Goal: Information Seeking & Learning: Learn about a topic

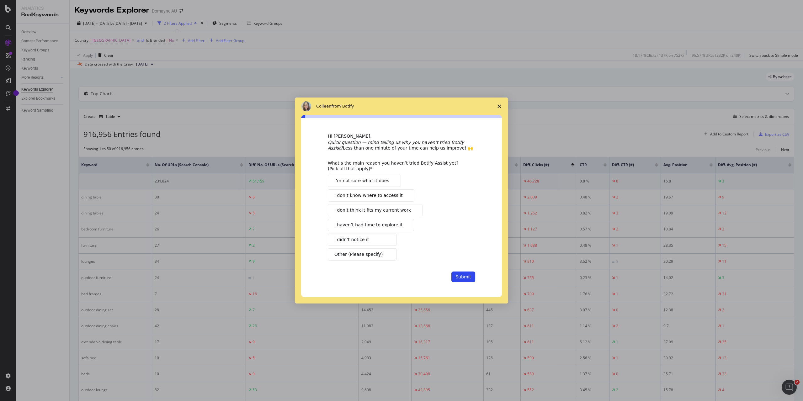
click at [498, 106] on icon "Close survey" at bounding box center [500, 106] width 4 height 4
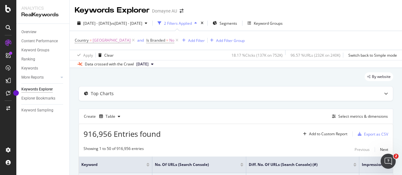
scroll to position [105, 0]
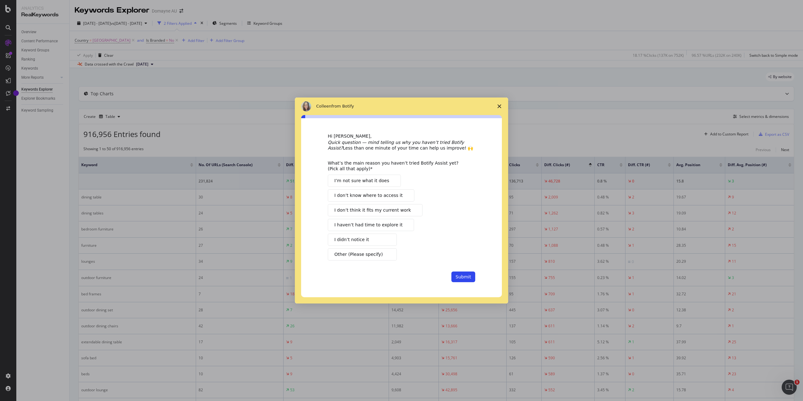
click at [500, 106] on icon "Close survey" at bounding box center [500, 106] width 4 height 4
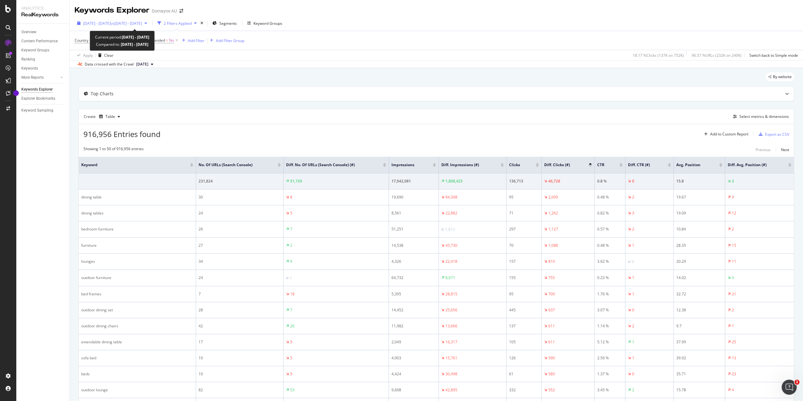
click at [136, 22] on span "vs 2023 Jul. 1st - 2024 Jun. 30th" at bounding box center [126, 23] width 31 height 5
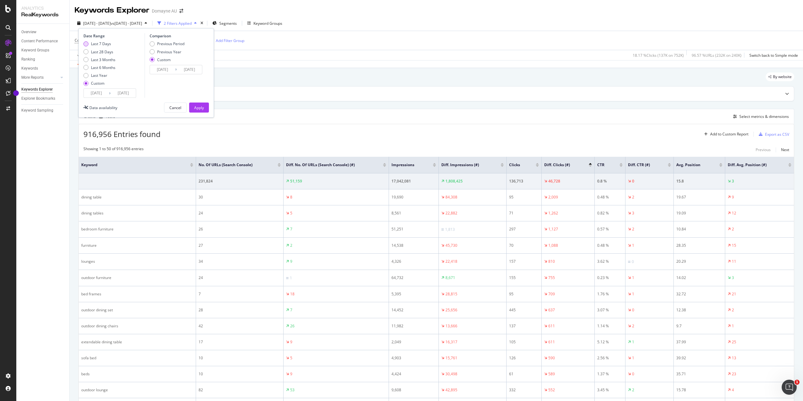
click at [99, 45] on div "Last 7 Days" at bounding box center [101, 43] width 20 height 5
type input "2025/08/01"
type input "2025/08/07"
click at [160, 51] on div "Previous Year" at bounding box center [169, 51] width 24 height 5
type input "2024/08/02"
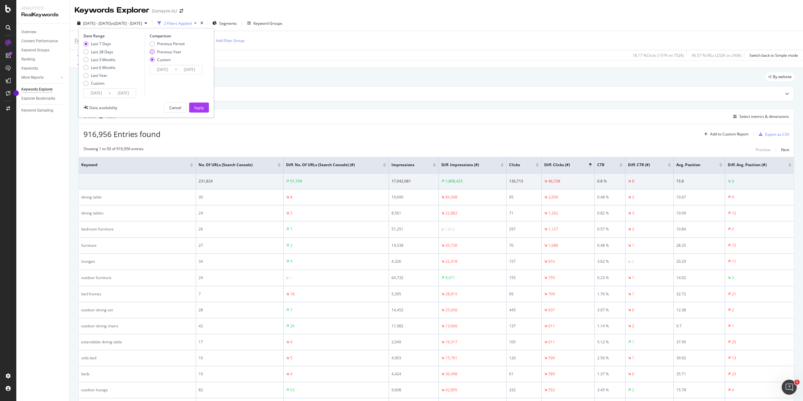
type input "2024/08/08"
click at [201, 109] on div "Apply" at bounding box center [199, 107] width 10 height 5
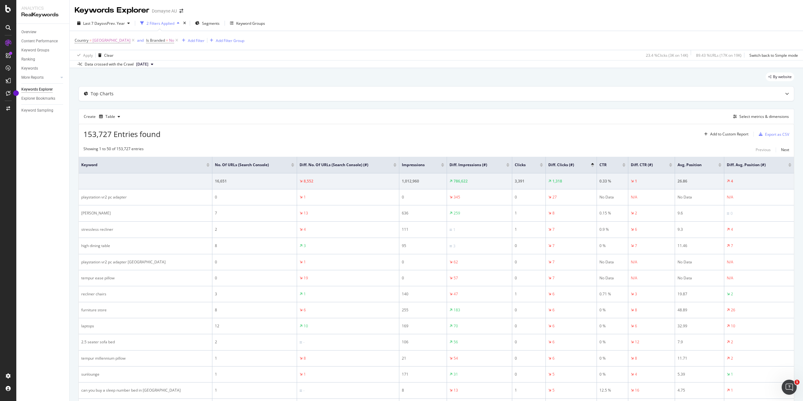
click at [720, 166] on div at bounding box center [720, 166] width 3 height 2
click at [720, 163] on div at bounding box center [720, 164] width 3 height 2
click at [721, 163] on div at bounding box center [720, 164] width 3 height 2
click at [720, 166] on div at bounding box center [720, 166] width 3 height 2
click at [720, 163] on div at bounding box center [720, 164] width 3 height 2
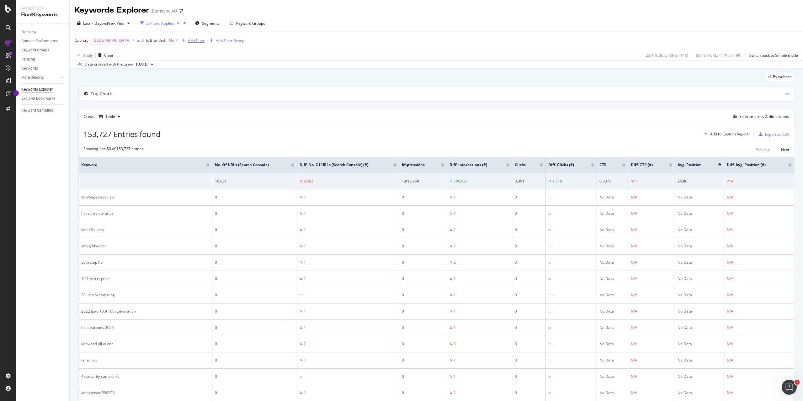
click at [188, 41] on div "Add Filter" at bounding box center [196, 40] width 17 height 5
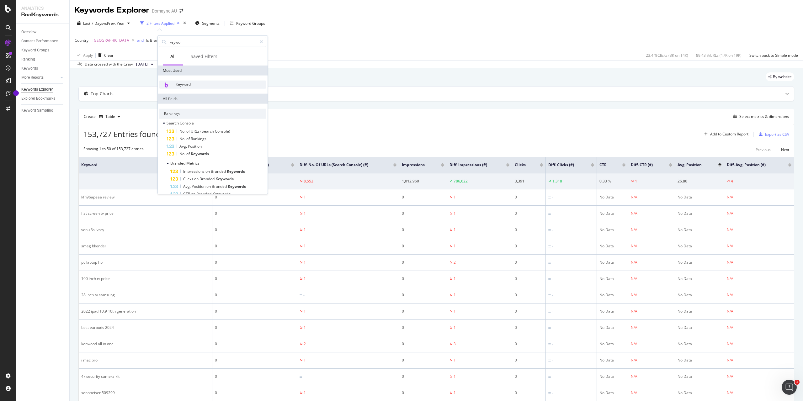
type input "keywo"
click at [188, 85] on span "Keyword" at bounding box center [183, 84] width 15 height 5
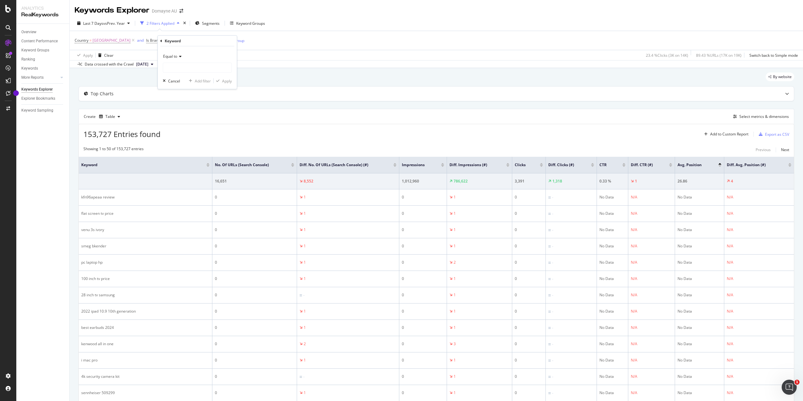
click at [179, 56] on icon at bounding box center [179, 57] width 4 height 4
click at [193, 119] on div "Contains" at bounding box center [197, 118] width 67 height 8
click at [175, 67] on input "text" at bounding box center [197, 68] width 68 height 10
type input "lounge"
click at [223, 79] on div "Apply" at bounding box center [227, 80] width 10 height 5
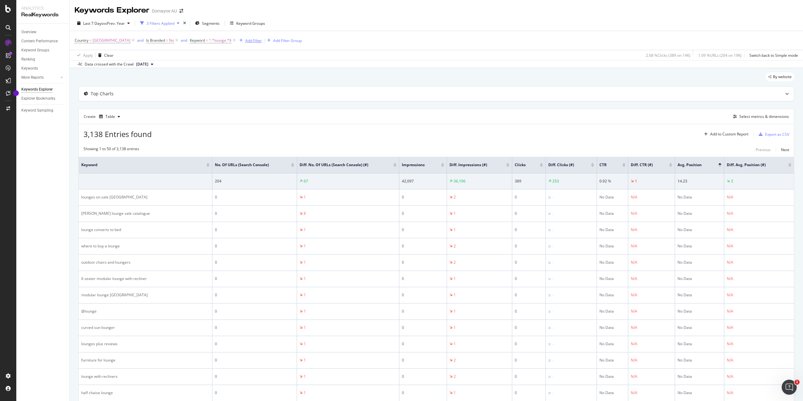
click at [245, 40] on div "Add Filter" at bounding box center [253, 40] width 17 height 5
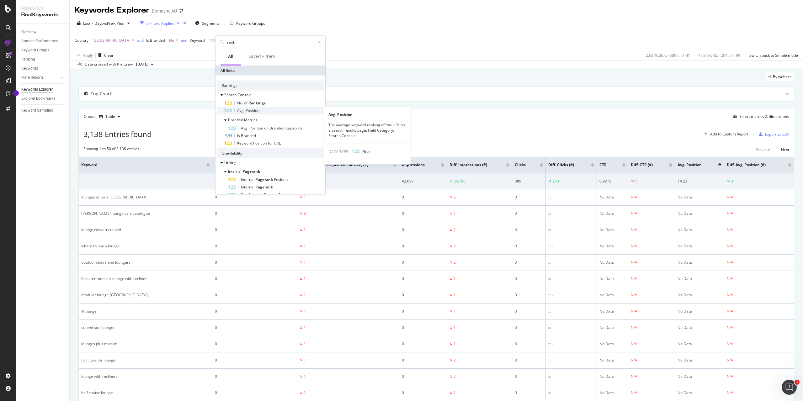
type input "rank"
click at [250, 113] on span "Position" at bounding box center [253, 110] width 14 height 5
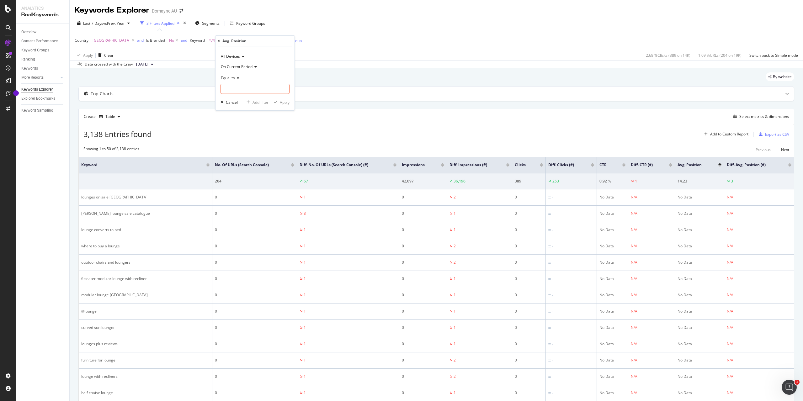
click at [240, 77] on div "Equal to" at bounding box center [255, 78] width 69 height 10
click at [246, 139] on div "Between" at bounding box center [255, 140] width 67 height 8
drag, startPoint x: 239, startPoint y: 91, endPoint x: 213, endPoint y: 89, distance: 26.1
click at [213, 89] on body "Analytics RealKeywords Overview Content Performance Keyword Groups Ranking Keyw…" at bounding box center [401, 200] width 803 height 401
drag, startPoint x: 229, startPoint y: 89, endPoint x: 214, endPoint y: 88, distance: 14.5
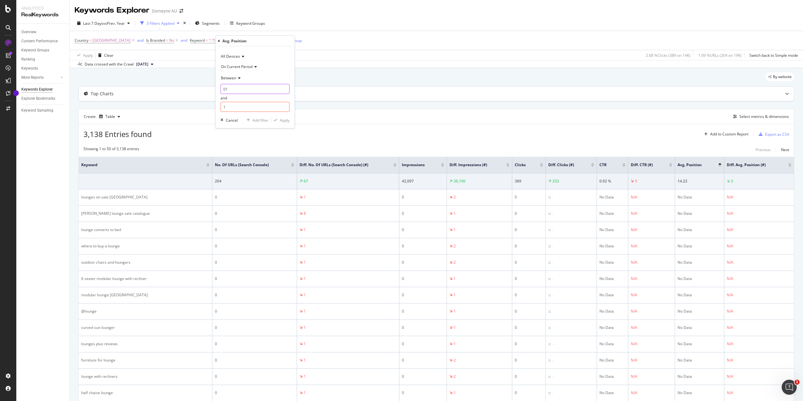
click at [214, 88] on body "Analytics RealKeywords Overview Content Performance Keyword Groups Ranking Keyw…" at bounding box center [401, 200] width 803 height 401
type input "1"
click at [237, 107] on input "1" at bounding box center [255, 107] width 69 height 10
type input "10"
click at [287, 119] on div "Apply" at bounding box center [285, 119] width 10 height 5
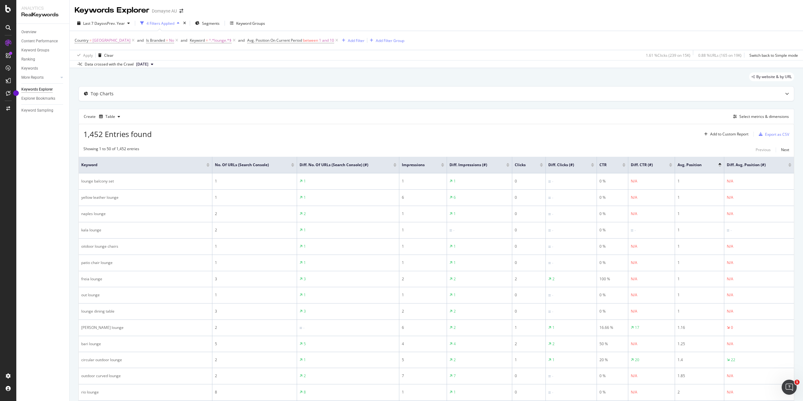
click at [442, 166] on div at bounding box center [442, 166] width 3 height 2
click at [119, 22] on span "vs Prev. Year" at bounding box center [114, 23] width 22 height 5
click at [100, 84] on div "Custom" at bounding box center [97, 83] width 13 height 5
type input "2025/07/11"
type input "2024/07/12"
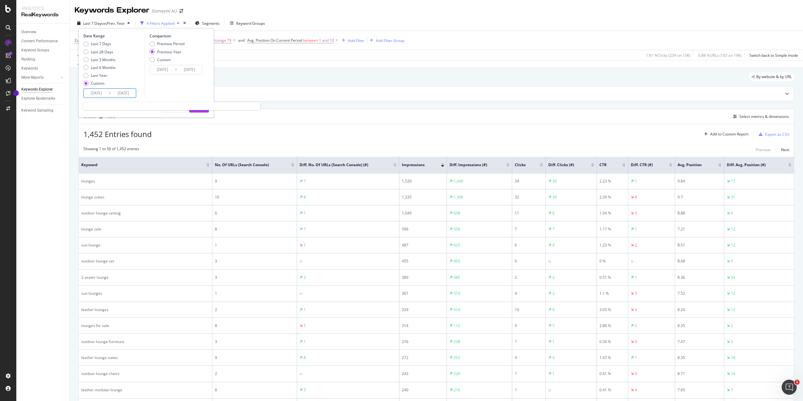
click at [103, 92] on input "2025/07/11" at bounding box center [96, 93] width 25 height 9
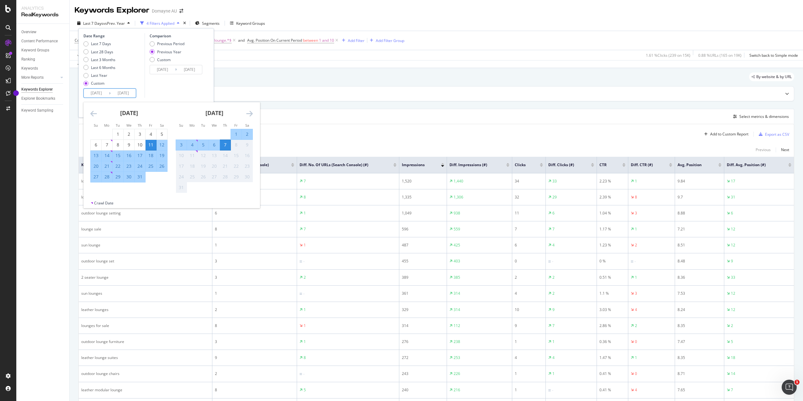
click at [94, 92] on input "2025/07/11" at bounding box center [96, 93] width 25 height 9
type input "2025/07/11"
type input "2023/07/13"
drag, startPoint x: 106, startPoint y: 93, endPoint x: 102, endPoint y: 93, distance: 4.1
click at [102, 93] on input "2024/07/11" at bounding box center [96, 93] width 25 height 9
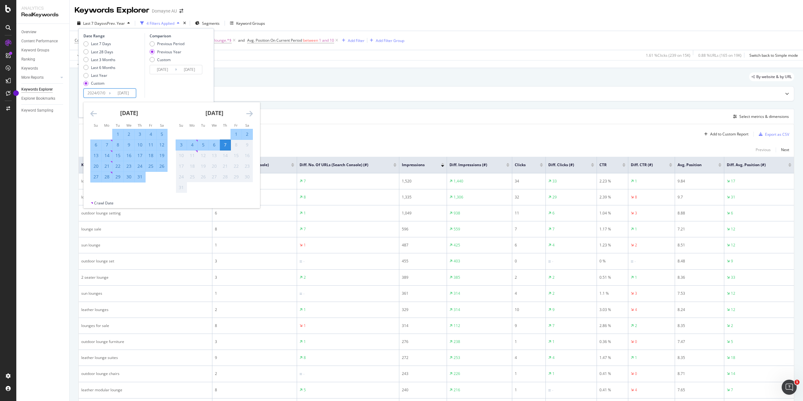
type input "2024/07/11"
type input "2023/07/03"
type input "2024/07/01"
click at [127, 94] on input "2025/08/07" at bounding box center [123, 93] width 25 height 9
type input "2025/08/07"
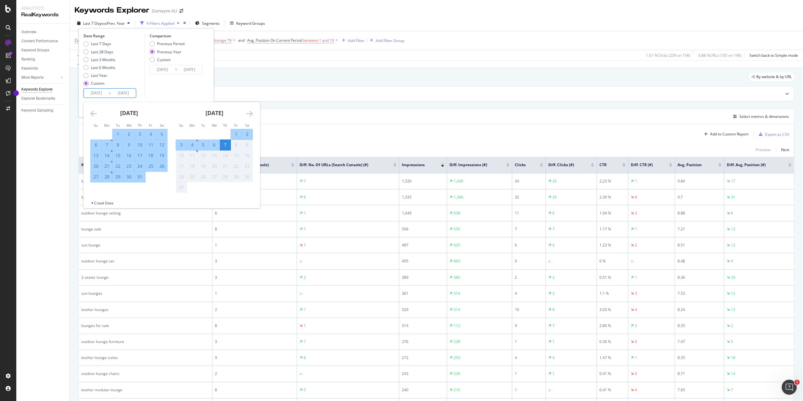
type input "2024/06/08"
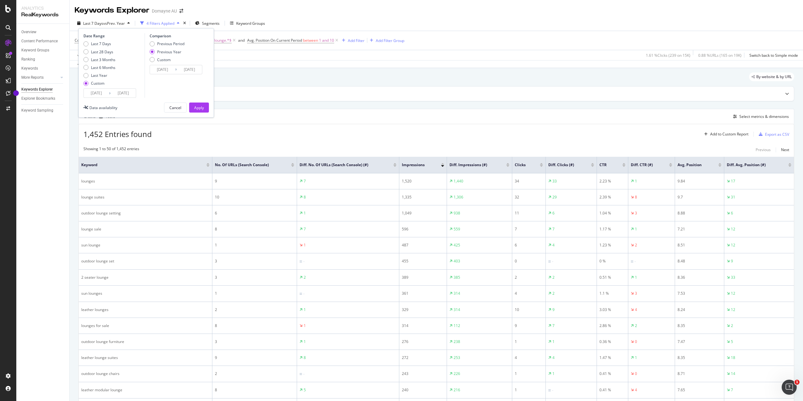
drag, startPoint x: 133, startPoint y: 92, endPoint x: 129, endPoint y: 92, distance: 4.7
click at [129, 93] on input "2025/06/07" at bounding box center [123, 93] width 25 height 9
type input "2025/06/30"
type input "2024/07/01"
type input "2025/06/30"
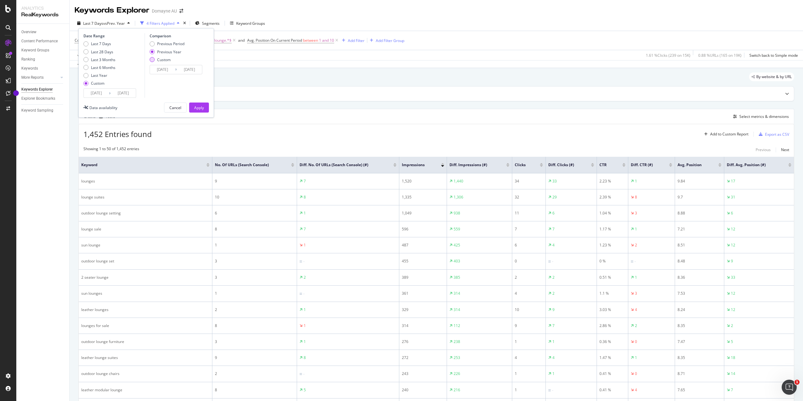
click at [158, 60] on div "Custom" at bounding box center [163, 59] width 13 height 5
click at [166, 69] on input "2023/07/03" at bounding box center [162, 69] width 25 height 9
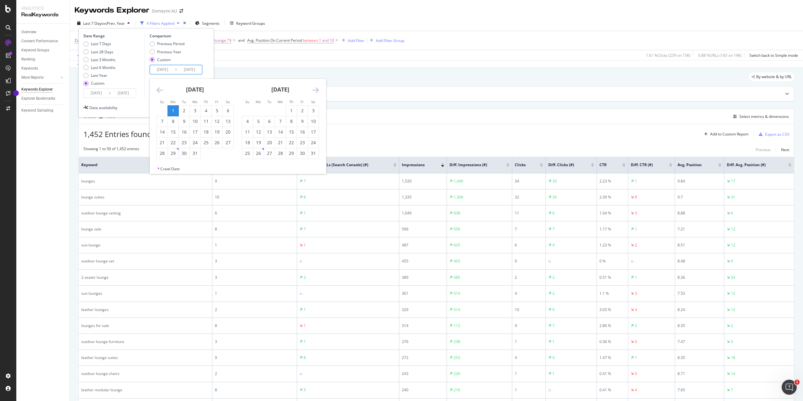
click at [169, 69] on input "2023/07/03" at bounding box center [162, 69] width 25 height 9
type input "2023/07/01"
click at [192, 69] on input "2024/07/01" at bounding box center [189, 69] width 25 height 9
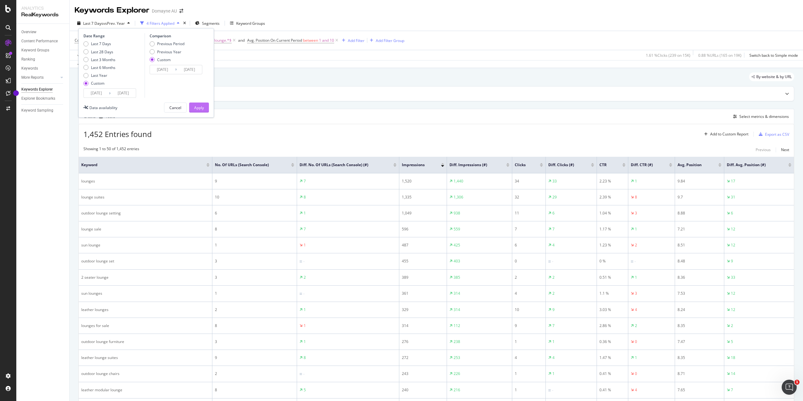
type input "2024/06/30"
click at [201, 106] on div "Apply" at bounding box center [199, 107] width 10 height 5
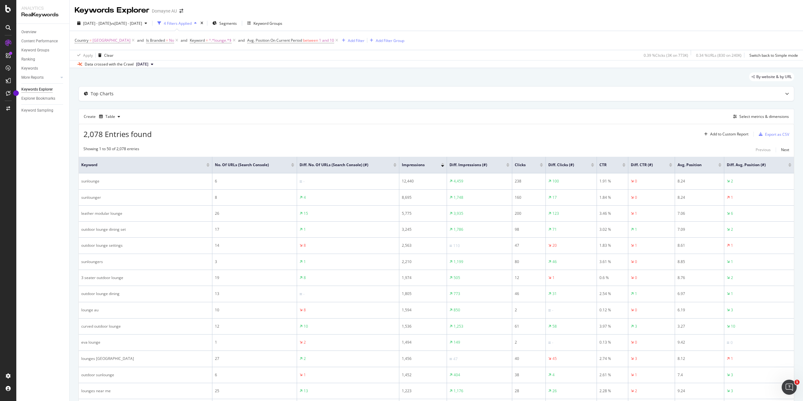
click at [542, 166] on div at bounding box center [541, 166] width 3 height 2
click at [442, 166] on div at bounding box center [442, 166] width 3 height 2
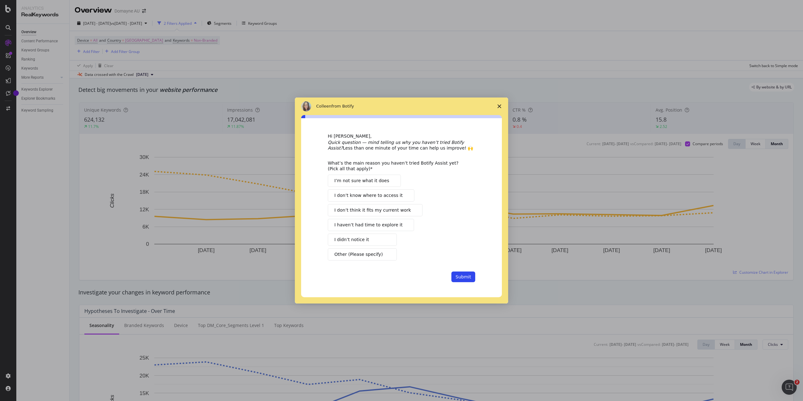
click at [502, 106] on span "Close survey" at bounding box center [500, 107] width 18 height 18
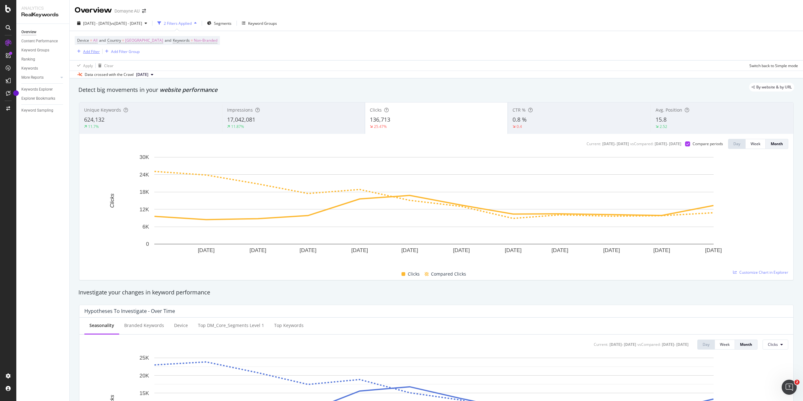
click at [97, 50] on div "Add Filter" at bounding box center [91, 51] width 17 height 5
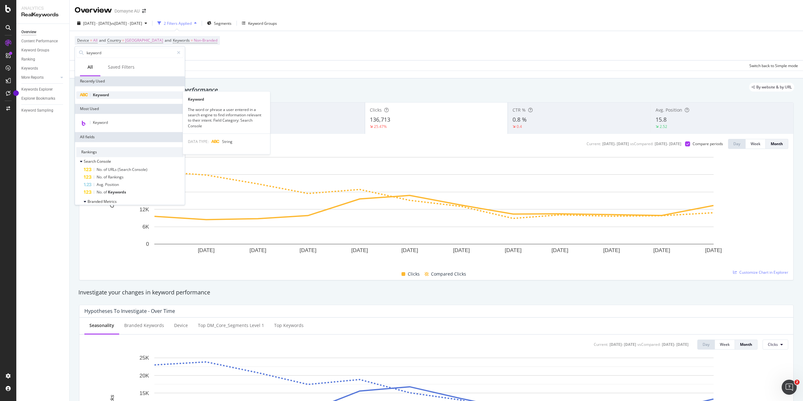
type input "keyword"
click at [104, 96] on span "Keyword" at bounding box center [101, 94] width 16 height 5
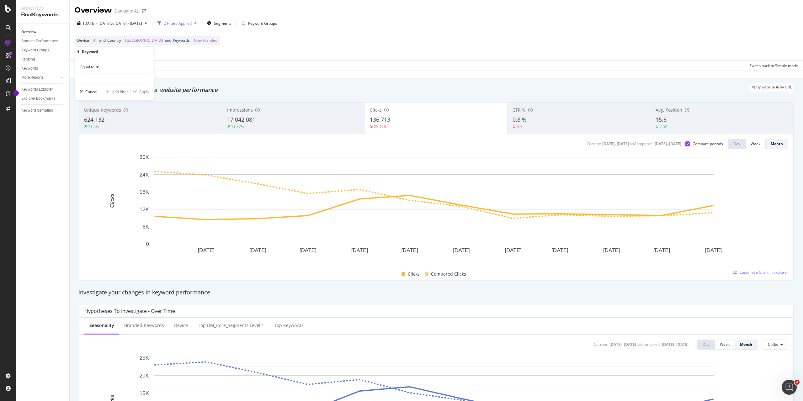
click at [94, 66] on icon at bounding box center [96, 67] width 4 height 4
click at [98, 130] on span "Contains" at bounding box center [90, 128] width 15 height 5
click at [110, 79] on input "text" at bounding box center [114, 78] width 68 height 10
type input "lounge"
click at [144, 91] on div "Apply" at bounding box center [144, 91] width 10 height 5
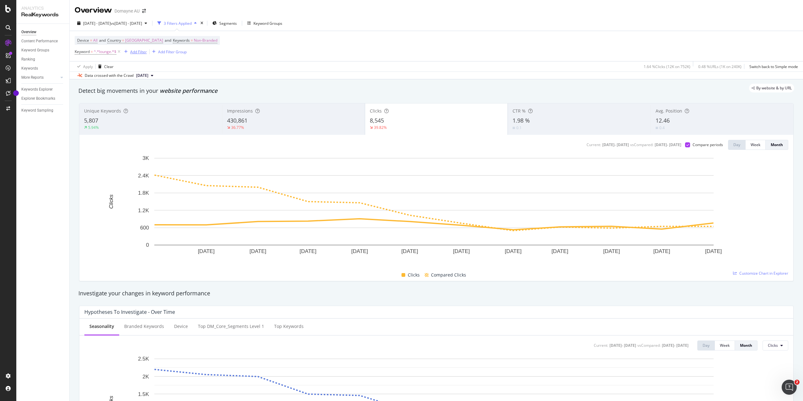
click at [137, 52] on div "Add Filter" at bounding box center [138, 51] width 17 height 5
click at [293, 59] on div "Device = All and Country = Australia and Keywords = Non-Branded Keyword = ^.*lo…" at bounding box center [437, 46] width 724 height 30
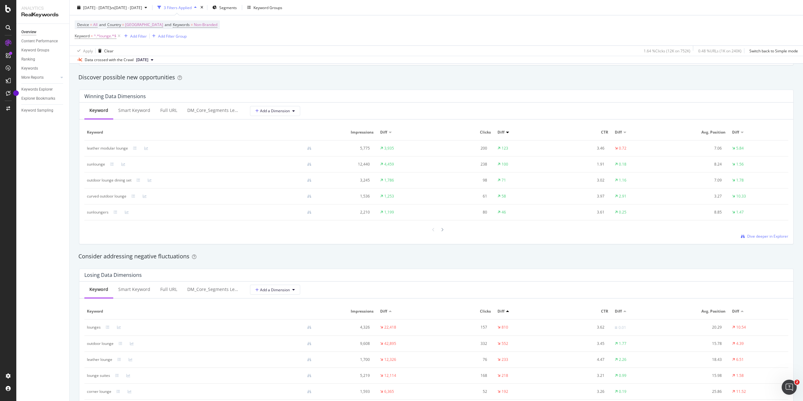
scroll to position [533, 0]
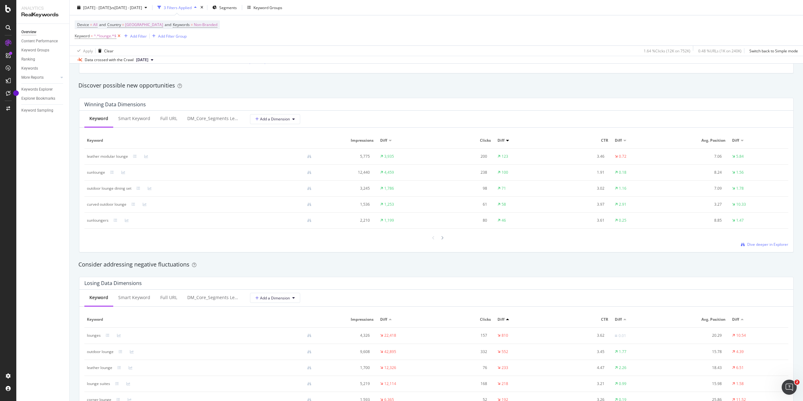
click at [120, 35] on icon at bounding box center [118, 36] width 5 height 6
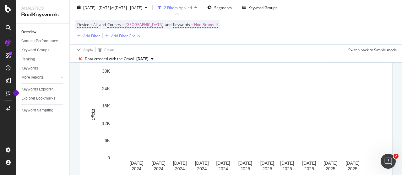
scroll to position [85, 0]
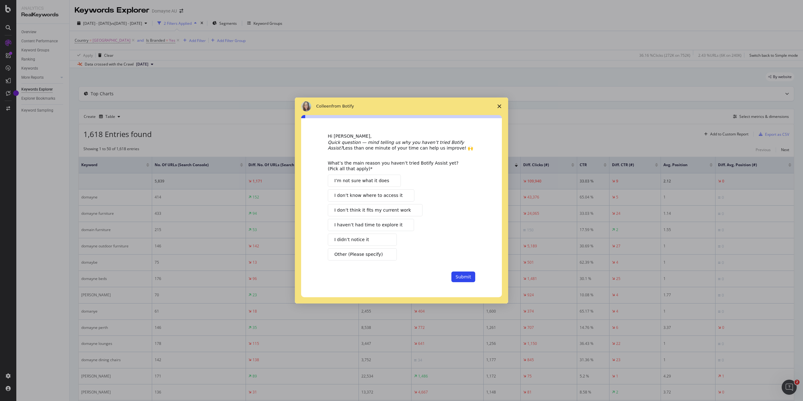
click at [499, 106] on polygon "Close survey" at bounding box center [500, 106] width 4 height 4
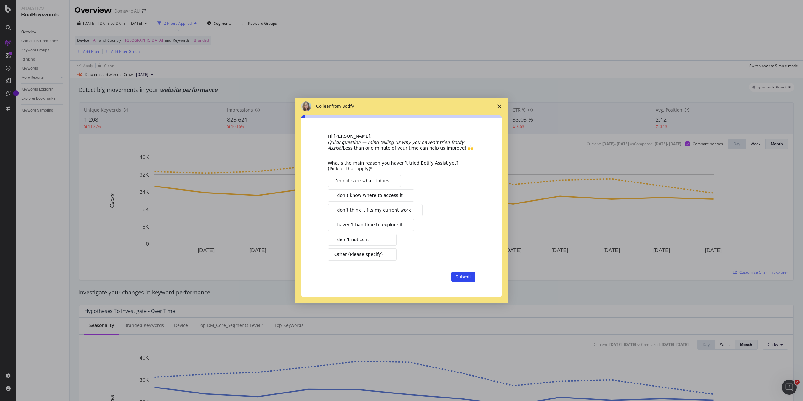
click at [501, 106] on span "Close survey" at bounding box center [500, 107] width 18 height 18
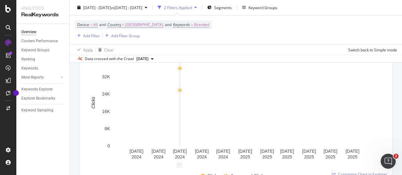
scroll to position [48, 0]
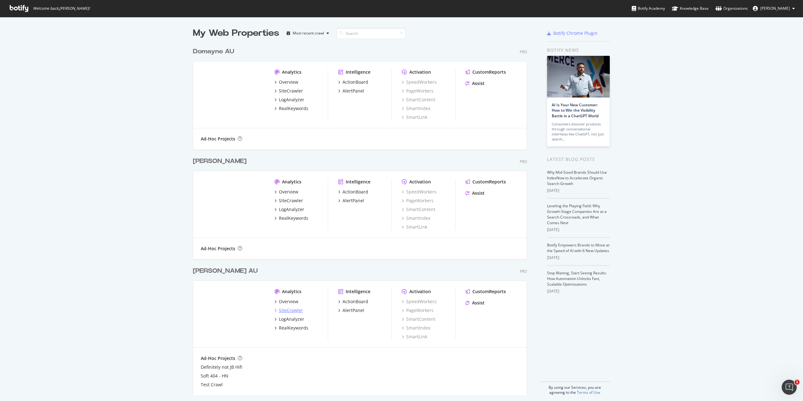
click at [287, 311] on div "SiteCrawler" at bounding box center [291, 311] width 24 height 6
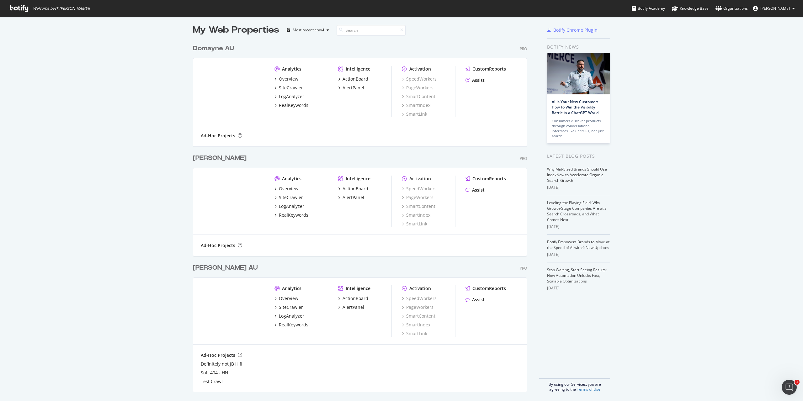
scroll to position [4, 0]
click at [286, 315] on div "LogAnalyzer" at bounding box center [291, 316] width 25 height 6
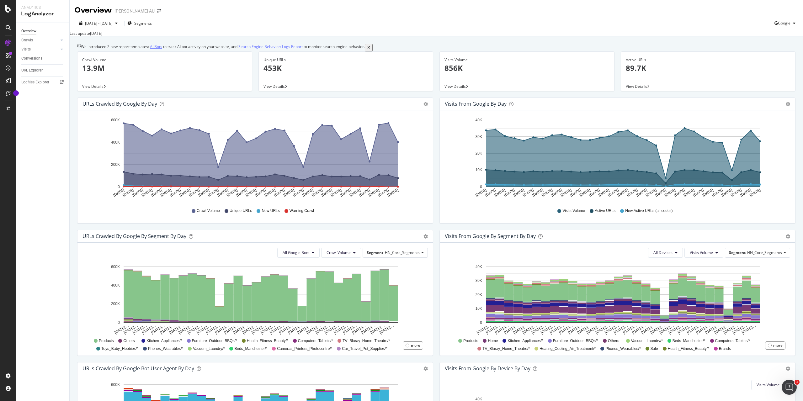
click at [162, 49] on link "AI Bots" at bounding box center [156, 46] width 12 height 5
click at [787, 26] on div "Google" at bounding box center [787, 23] width 24 height 9
click at [776, 58] on span "OpenAI" at bounding box center [784, 59] width 23 height 6
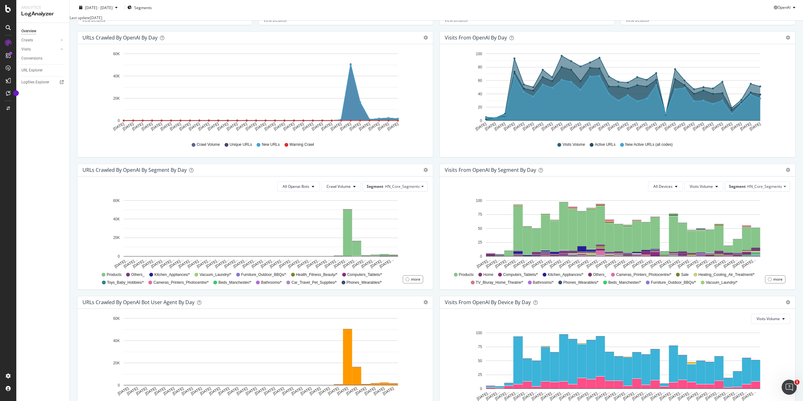
scroll to position [121, 0]
